Goal: Complete application form

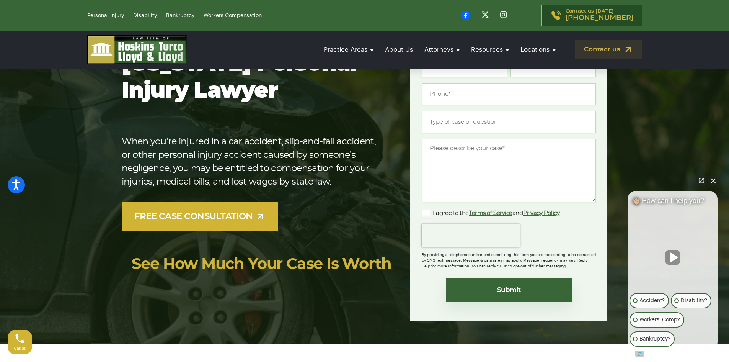
scroll to position [77, 0]
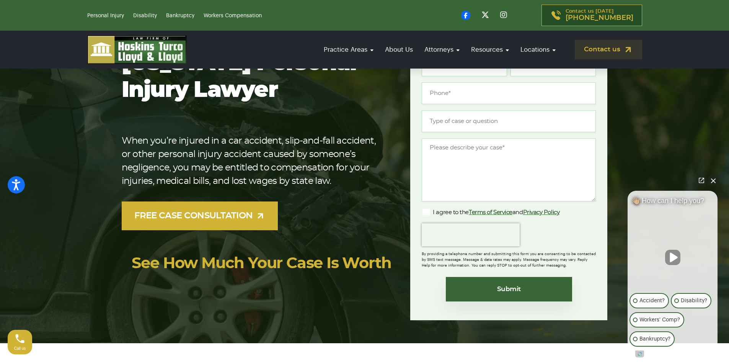
click at [715, 179] on button "Close Intaker Chat Widget" at bounding box center [713, 180] width 11 height 11
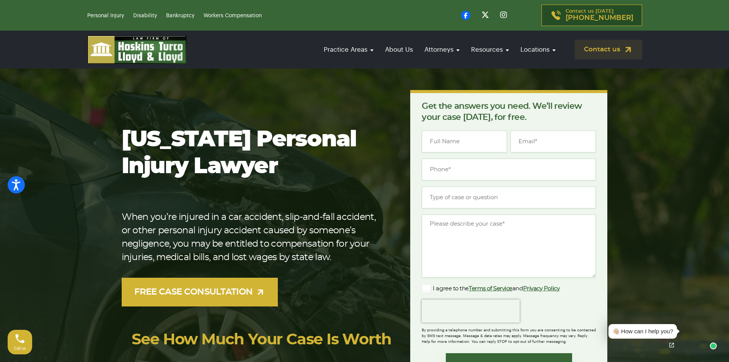
scroll to position [0, 0]
click at [456, 137] on input "Name *" at bounding box center [464, 142] width 85 height 22
type input "[PERSON_NAME]"
click at [537, 146] on input "Email *" at bounding box center [553, 142] width 85 height 22
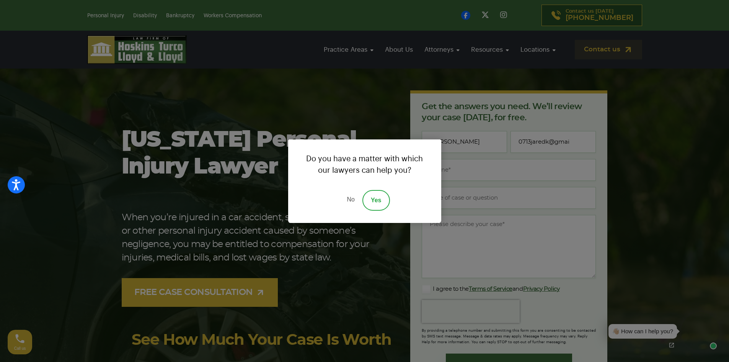
click at [376, 193] on link "Yes" at bounding box center [377, 200] width 28 height 21
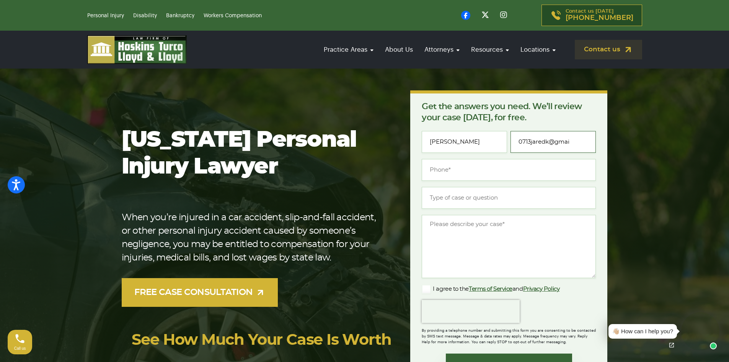
click at [578, 137] on input "0713jaredk@gmai" at bounding box center [553, 142] width 85 height 22
type input "[EMAIL_ADDRESS][DOMAIN_NAME]"
click at [566, 169] on input "(___) ___-____" at bounding box center [509, 170] width 174 height 22
type input "[PHONE_NUMBER]"
click at [506, 195] on input "Type of case or question *" at bounding box center [509, 198] width 174 height 22
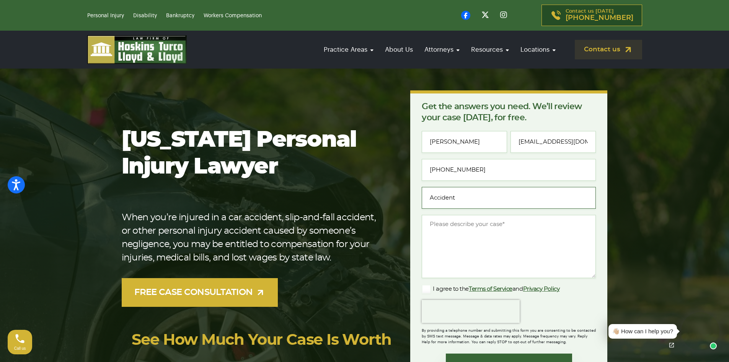
type input "Accident"
click at [478, 221] on textarea "Message *" at bounding box center [509, 246] width 174 height 63
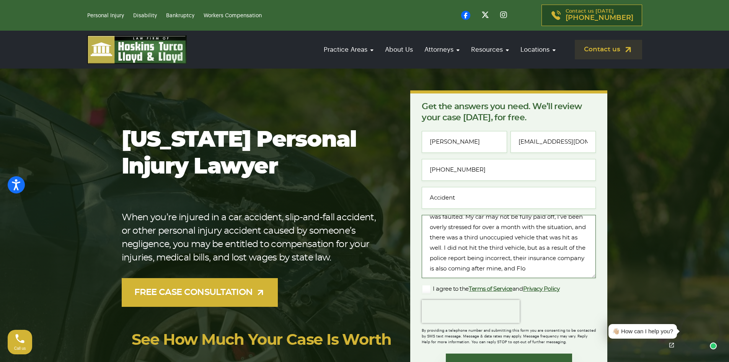
scroll to position [22, 0]
drag, startPoint x: 543, startPoint y: 265, endPoint x: 514, endPoint y: 264, distance: 29.1
click at [514, 264] on textarea "I was in a total loss accident in which another driver was faulted. My car may …" at bounding box center [509, 246] width 174 height 63
drag, startPoint x: 543, startPoint y: 263, endPoint x: 507, endPoint y: 263, distance: 36.0
click at [507, 263] on textarea "I was in a total loss accident in which another driver was faulted. My car may …" at bounding box center [509, 246] width 174 height 63
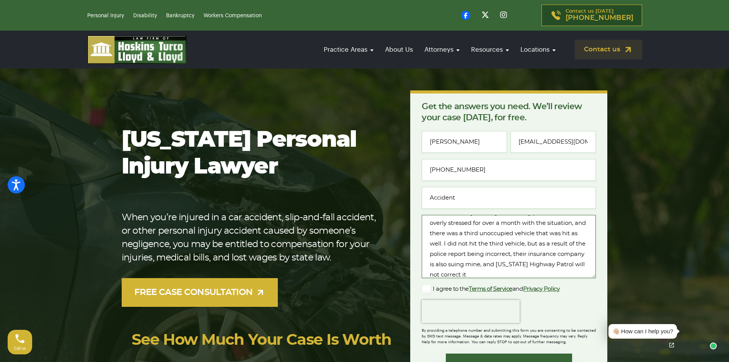
click at [526, 275] on textarea "I was in a total loss accident in which another driver was faulted. My car may …" at bounding box center [509, 246] width 174 height 63
type textarea "I was in a total loss accident in which another driver was faulted. My car may …"
click at [425, 290] on label "I agree to the Terms of Service and Privacy Policy" at bounding box center [491, 289] width 138 height 9
click at [0, 0] on input "I agree to the Terms of Service and Privacy Policy" at bounding box center [0, 0] width 0 height 0
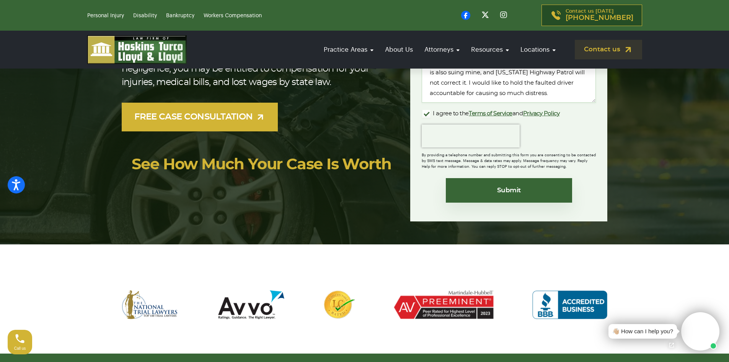
scroll to position [191, 0]
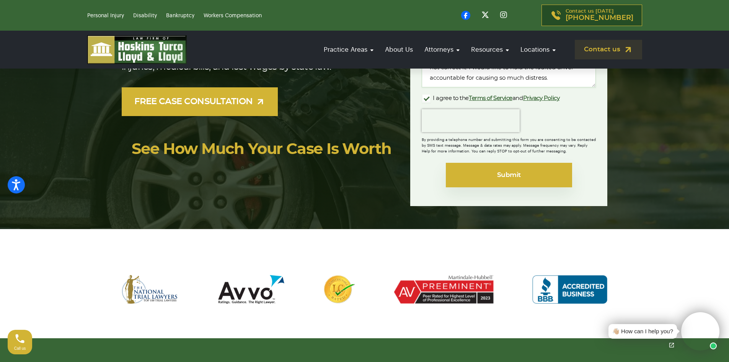
click at [529, 180] on input "Submit" at bounding box center [509, 175] width 126 height 25
